Goal: Information Seeking & Learning: Learn about a topic

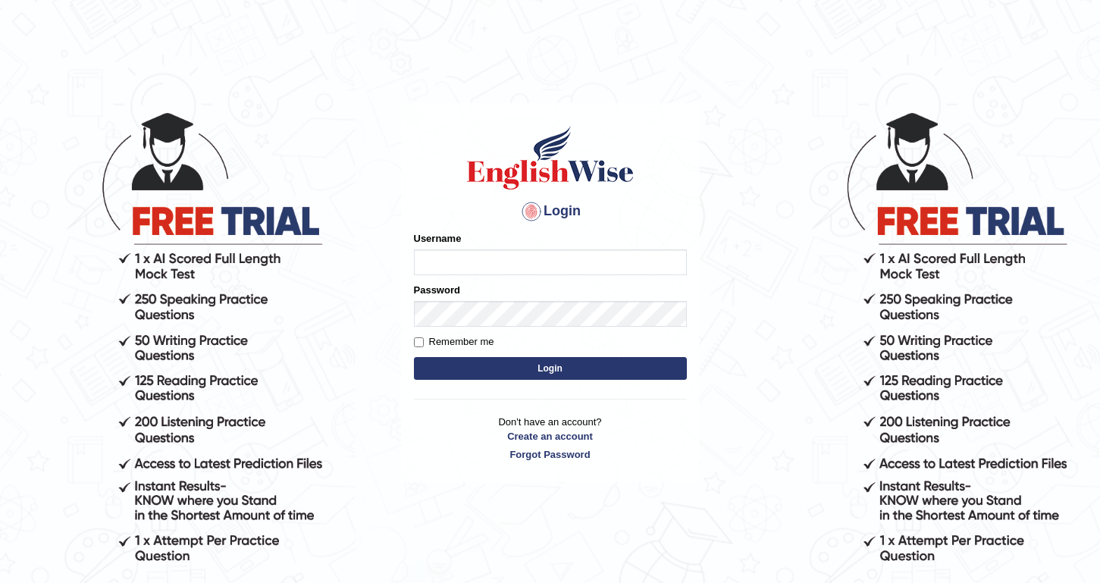
click at [458, 267] on input "Username" at bounding box center [550, 262] width 273 height 26
type input "Jhunix"
click at [417, 341] on input "Remember me" at bounding box center [419, 342] width 10 height 10
checkbox input "true"
click at [536, 371] on button "Login" at bounding box center [550, 368] width 273 height 23
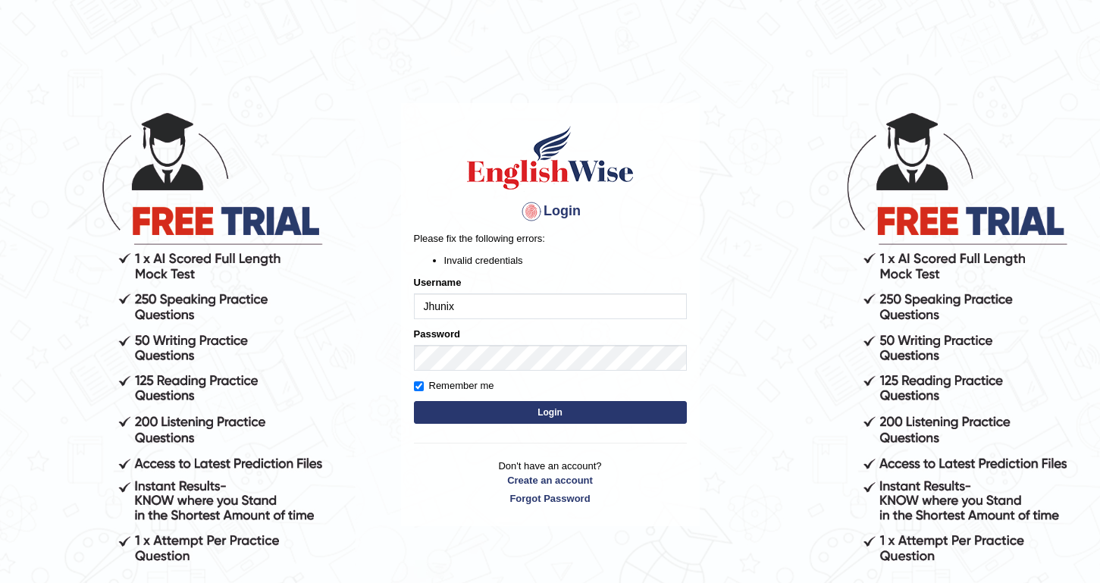
click at [625, 435] on div "Login Please fix the following errors: Invalid credentials Username Jhunix Pass…" at bounding box center [550, 315] width 299 height 424
click at [572, 415] on button "Login" at bounding box center [550, 412] width 273 height 23
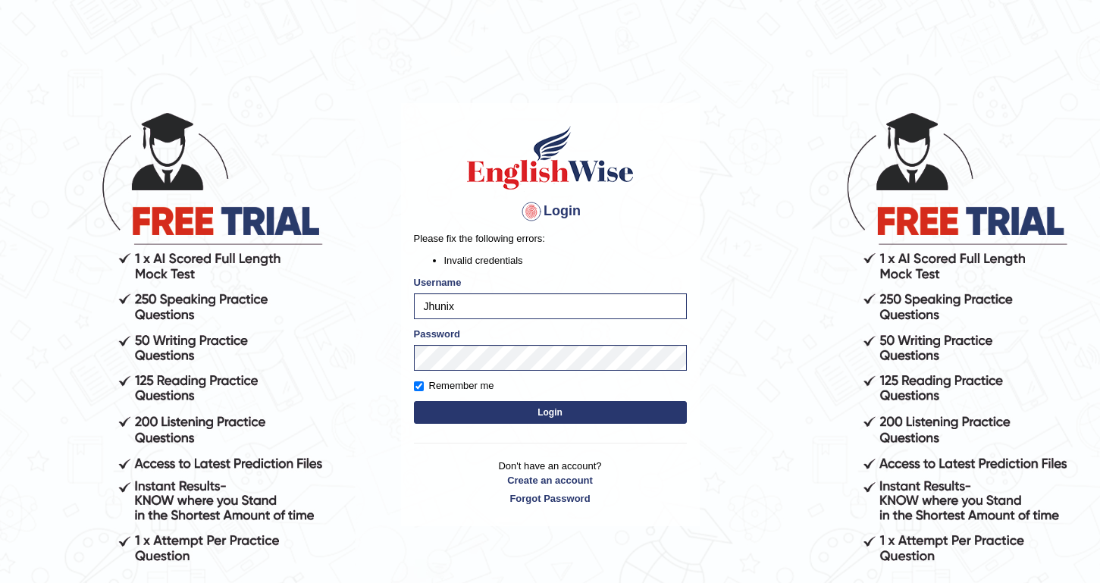
click at [546, 412] on button "Login" at bounding box center [550, 412] width 273 height 23
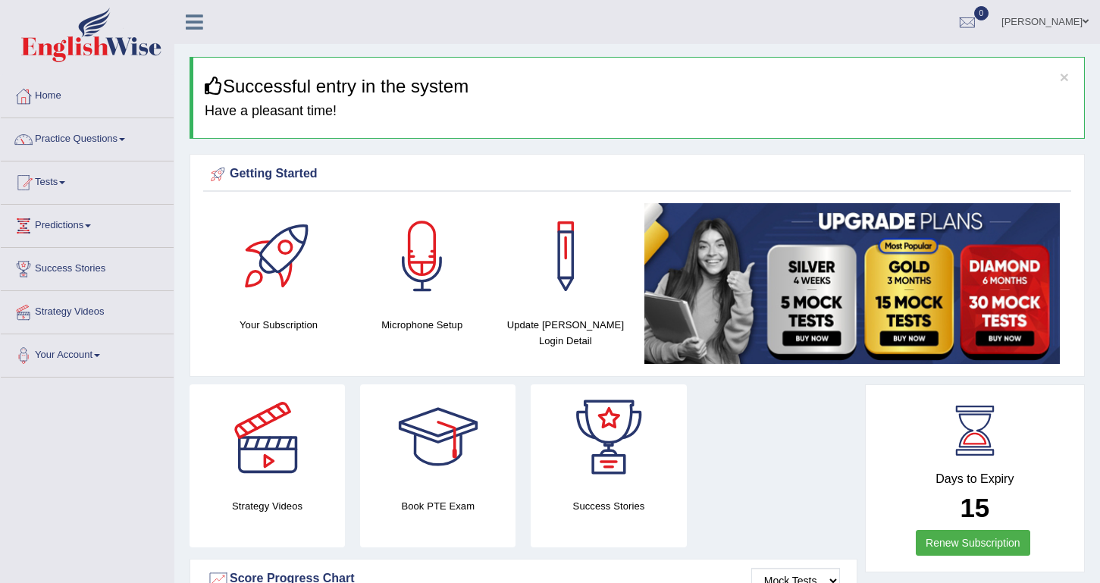
click at [105, 139] on link "Practice Questions" at bounding box center [87, 137] width 173 height 38
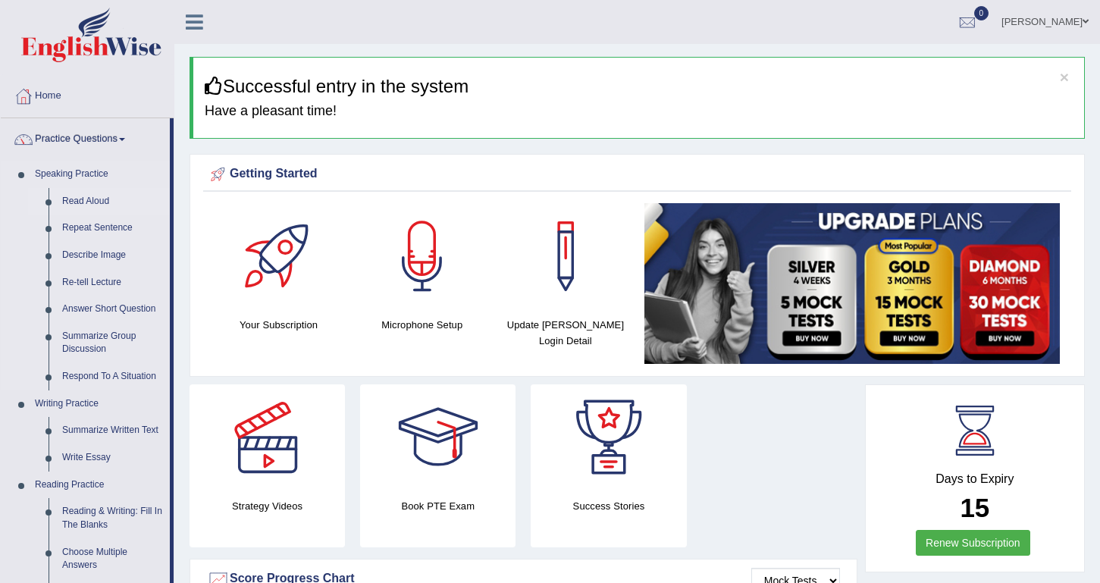
click at [91, 200] on link "Read Aloud" at bounding box center [112, 201] width 114 height 27
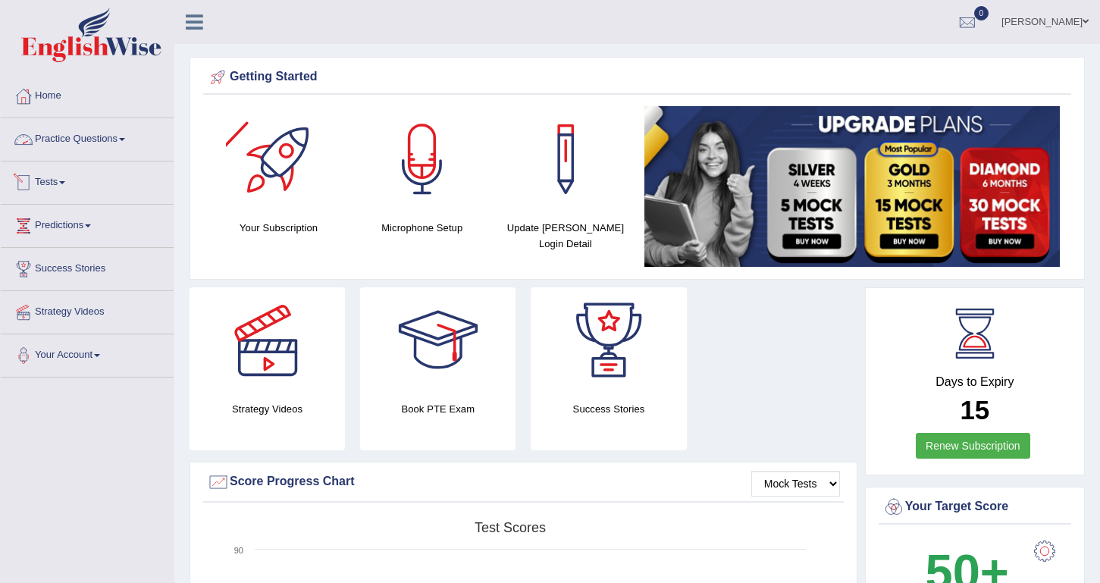
click at [114, 139] on link "Practice Questions" at bounding box center [87, 137] width 173 height 38
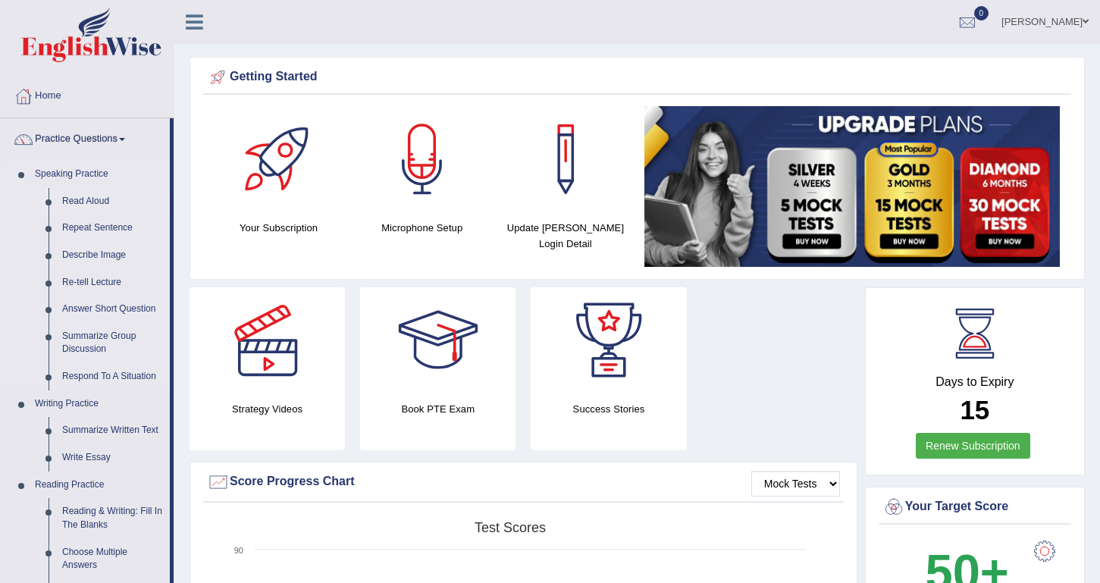
click at [92, 202] on link "Read Aloud" at bounding box center [112, 201] width 114 height 27
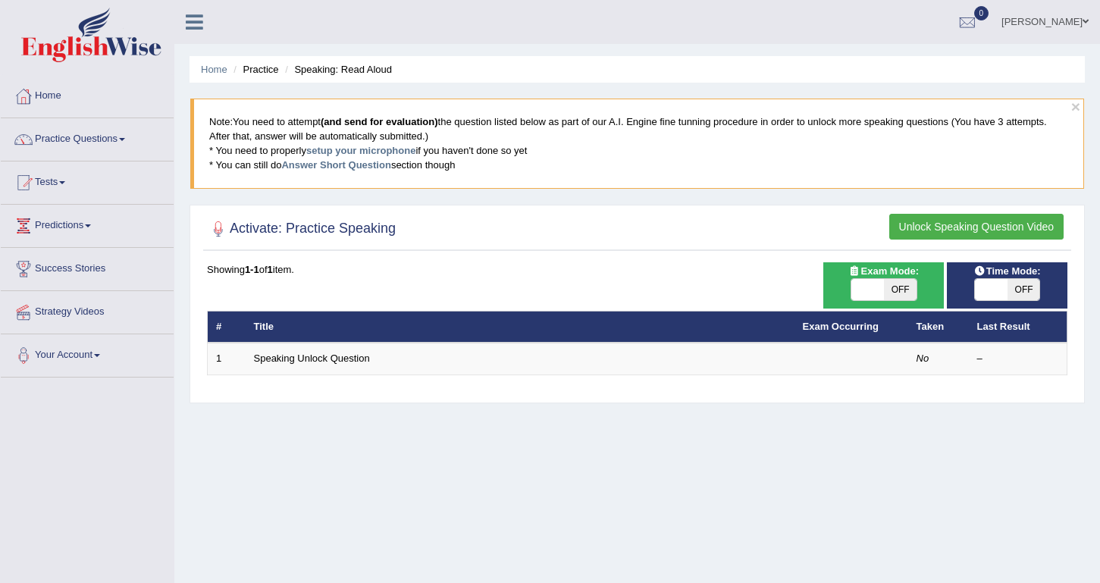
click at [876, 290] on span at bounding box center [867, 289] width 33 height 21
checkbox input "true"
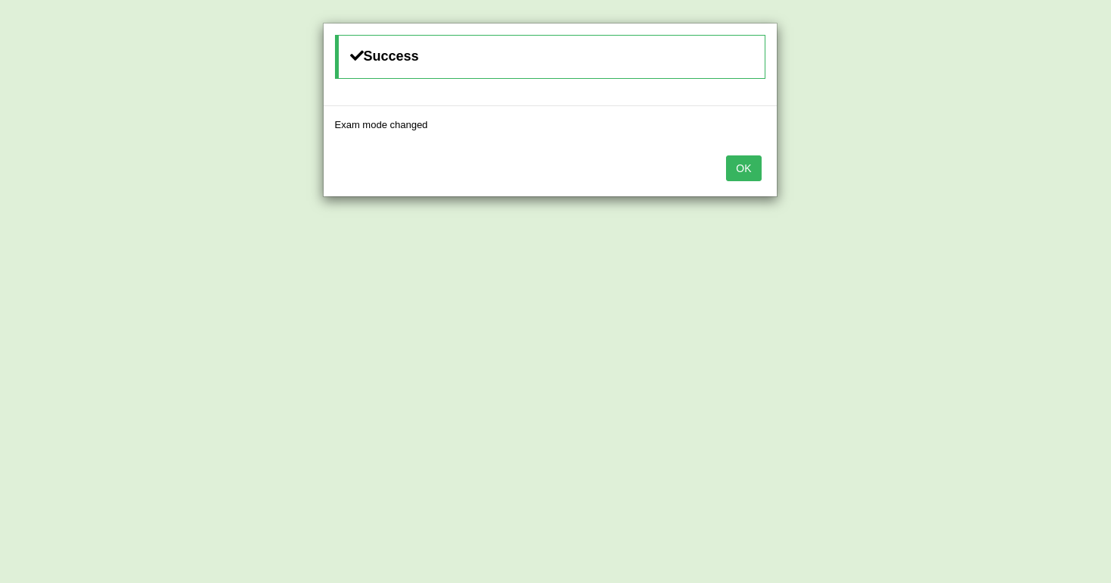
click at [746, 164] on button "OK" at bounding box center [743, 168] width 35 height 26
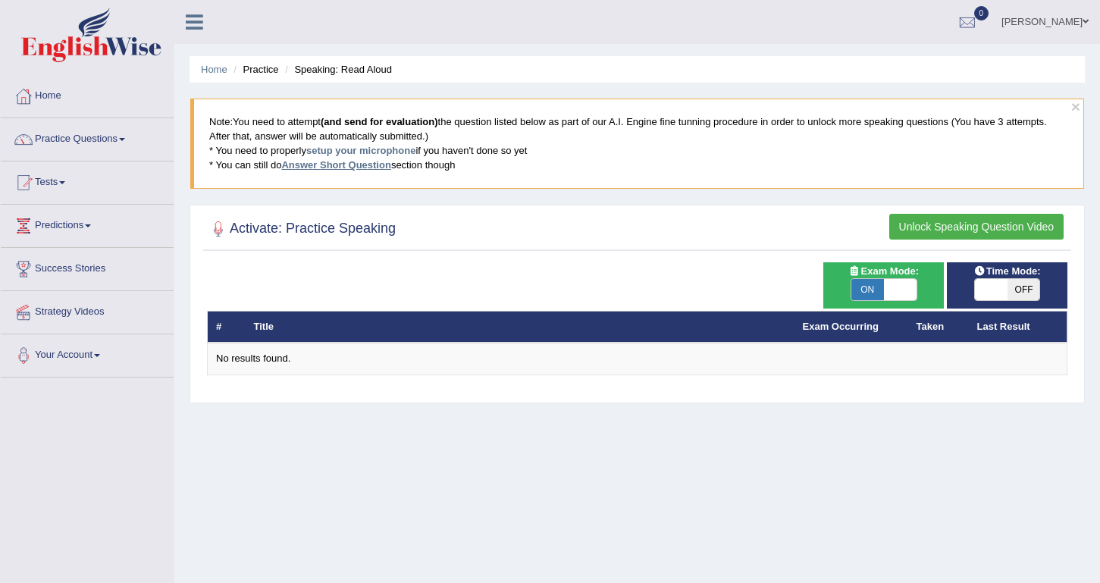
click at [337, 166] on link "Answer Short Question" at bounding box center [335, 164] width 109 height 11
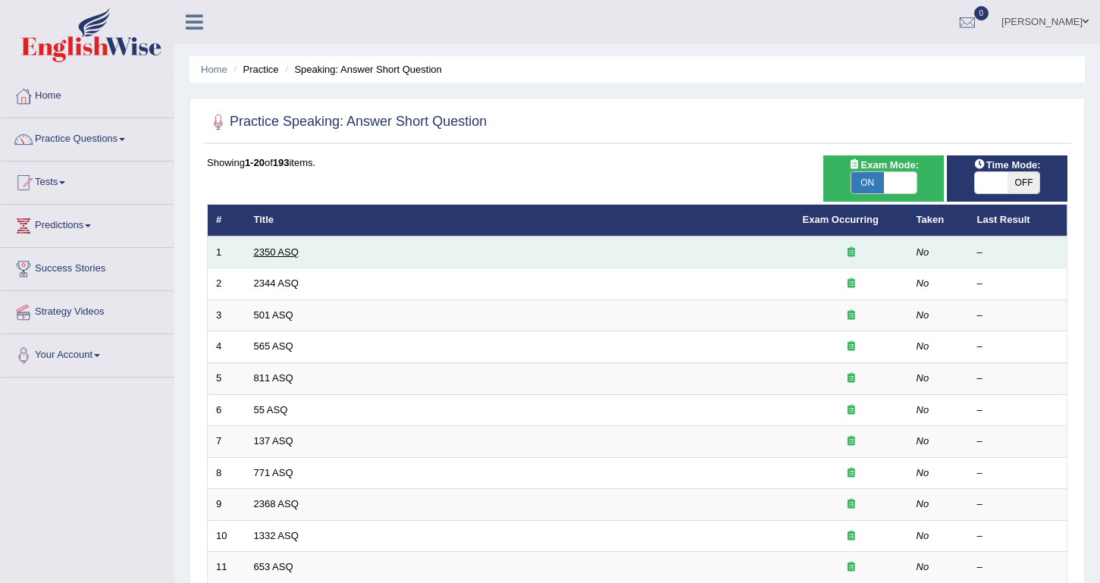
click at [283, 253] on link "2350 ASQ" at bounding box center [276, 251] width 45 height 11
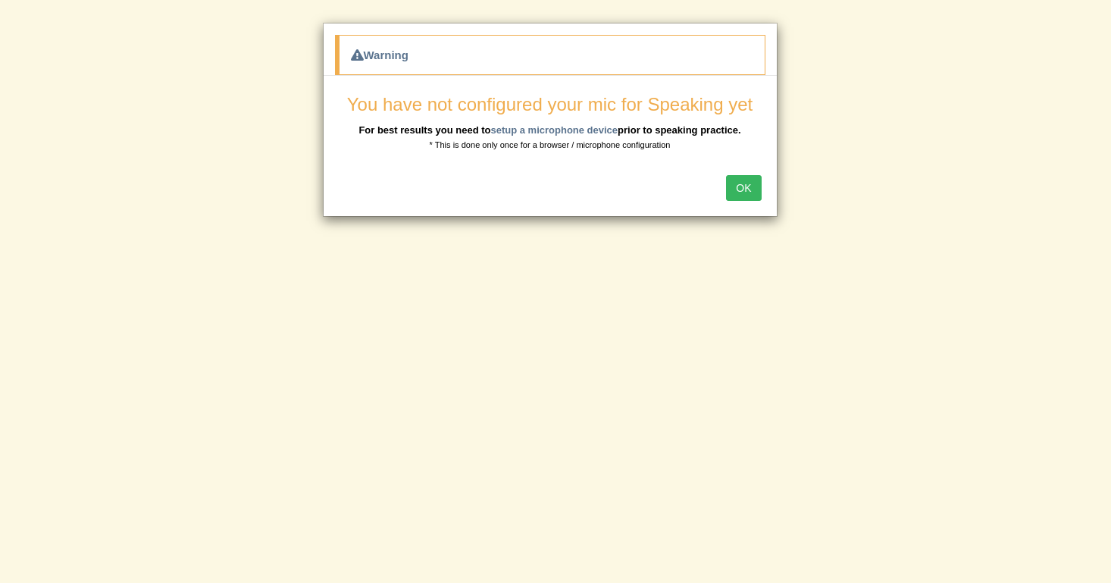
click at [741, 187] on button "OK" at bounding box center [743, 188] width 35 height 26
